Goal: Task Accomplishment & Management: Manage account settings

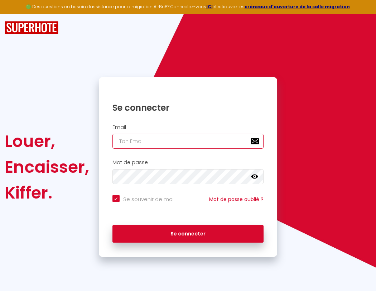
type input "s"
checkbox input "true"
type input "su"
checkbox input "true"
type input "sup"
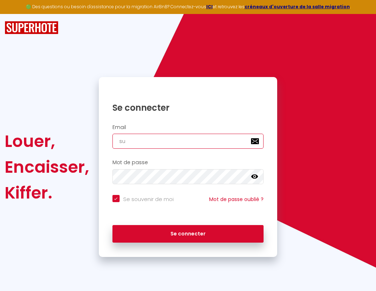
checkbox input "true"
type input "supe"
checkbox input "true"
type input "super"
checkbox input "true"
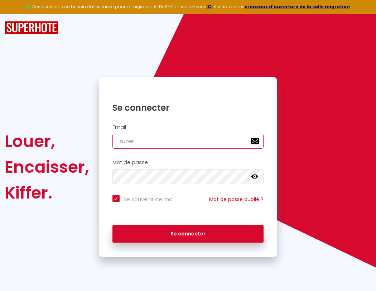
type input "superb"
checkbox input "true"
type input "superbo"
checkbox input "true"
type input "s"
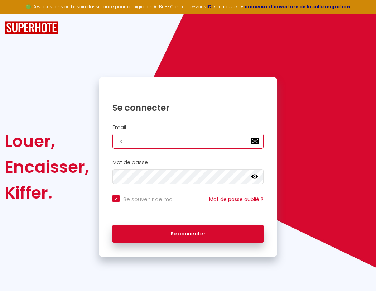
checkbox input "true"
type input "su"
checkbox input "true"
type input "sup"
checkbox input "true"
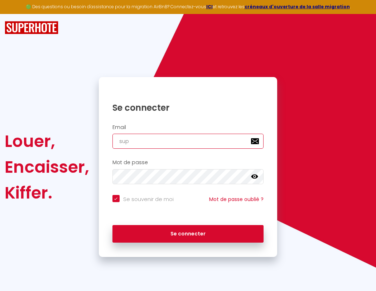
type input "supe"
checkbox input "true"
type input "super"
checkbox input "true"
type input "superb"
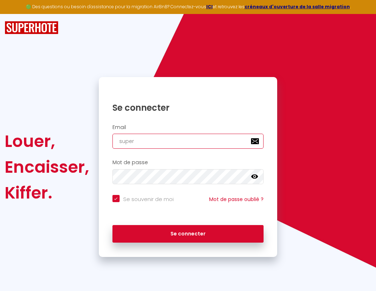
checkbox input "true"
type input "superbo"
checkbox input "true"
type input "s"
checkbox input "true"
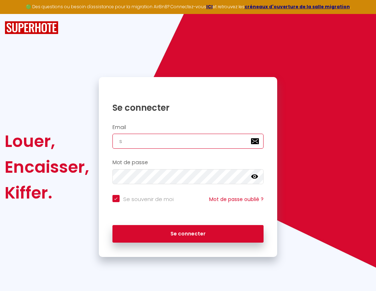
type input "superbor"
checkbox input "true"
type input "su"
checkbox input "true"
type input "superbord"
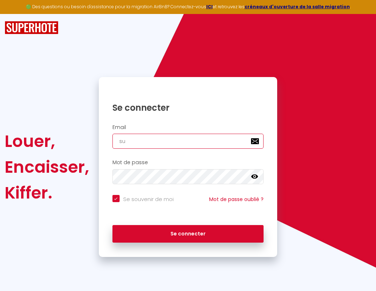
checkbox input "true"
type input "sup"
checkbox input "true"
type input "superborde"
checkbox input "true"
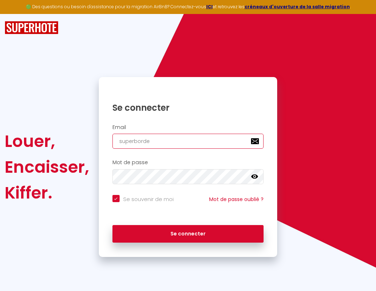
type input "superbordeaux@gma"
checkbox input "true"
type input "superbordea"
checkbox input "true"
type input "superbordeaux@gmai"
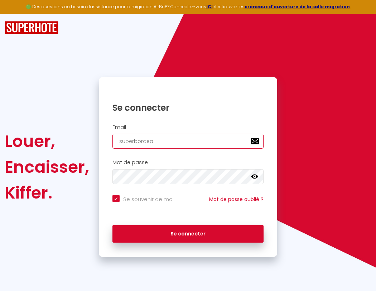
checkbox input "true"
type input "superbordeau"
checkbox input "true"
